Goal: Navigation & Orientation: Find specific page/section

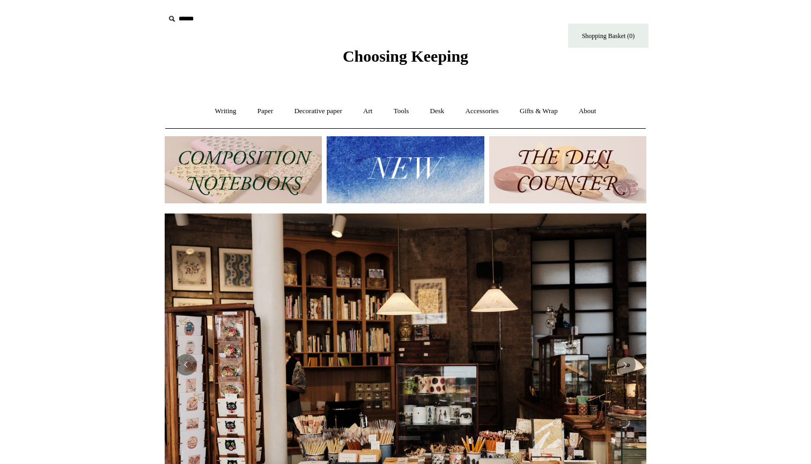
click at [436, 109] on link "Desk +" at bounding box center [438, 111] width 34 height 28
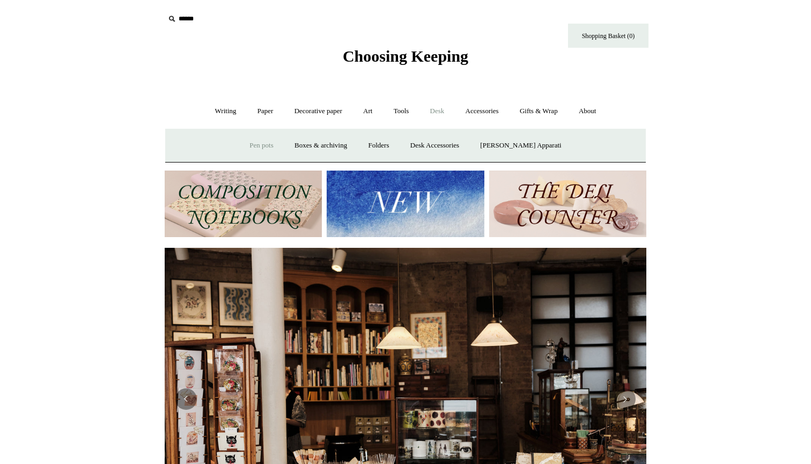
click at [277, 152] on link "Pen pots" at bounding box center [261, 145] width 43 height 28
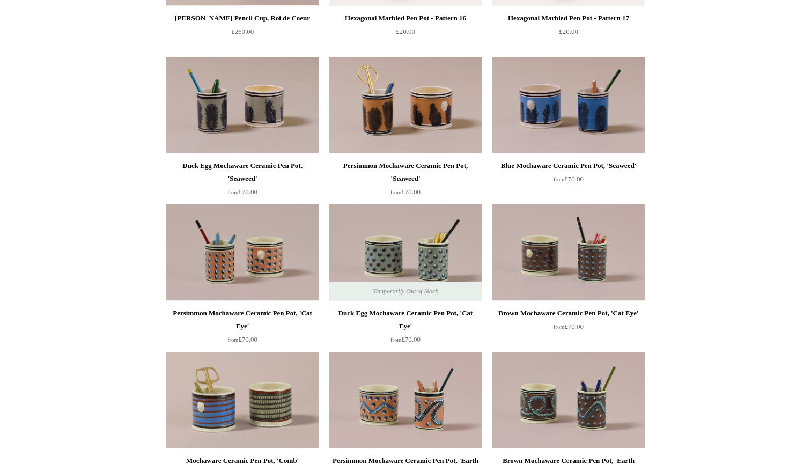
scroll to position [6, 0]
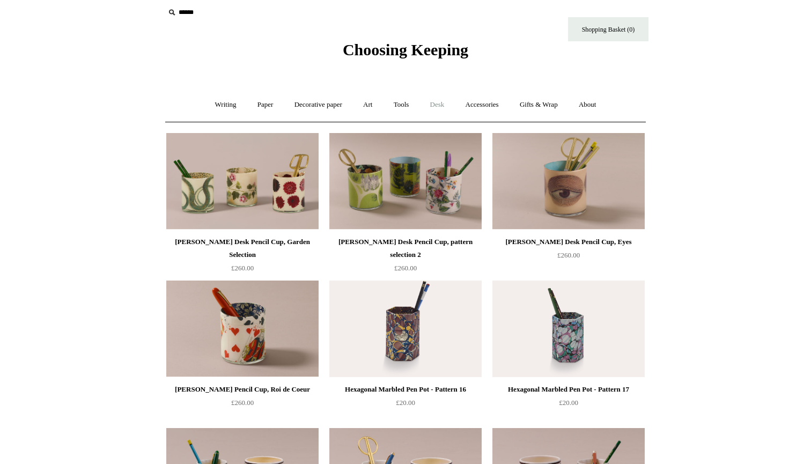
click at [440, 102] on link "Desk +" at bounding box center [438, 105] width 34 height 28
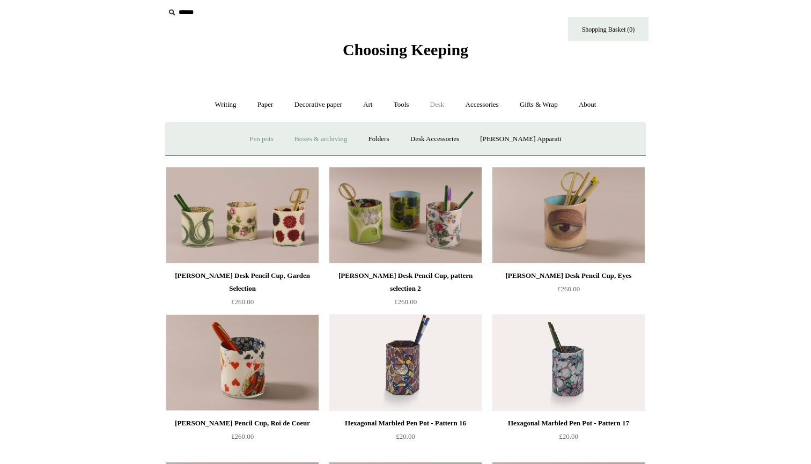
click at [333, 136] on link "Boxes & archiving" at bounding box center [321, 139] width 72 height 28
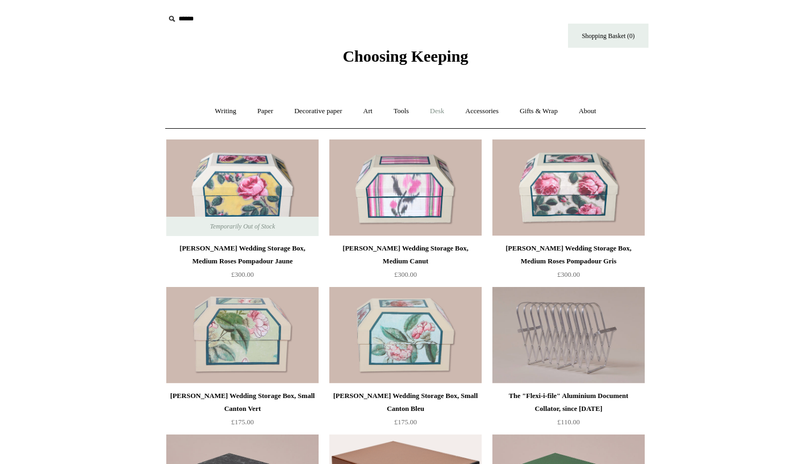
click at [440, 109] on link "Desk +" at bounding box center [438, 111] width 34 height 28
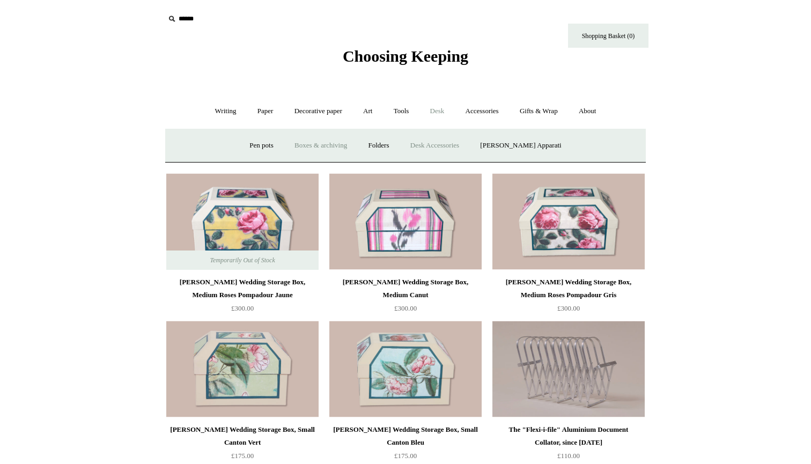
click at [469, 149] on link "Desk Accessories" at bounding box center [435, 145] width 68 height 28
